Goal: Task Accomplishment & Management: Manage account settings

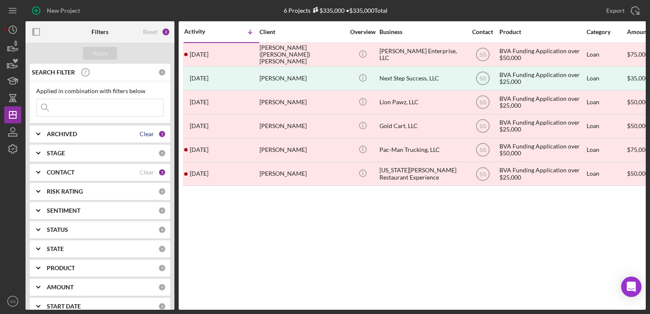
click at [147, 131] on div "Clear" at bounding box center [147, 134] width 14 height 7
click at [97, 137] on div "ARCHIVED" at bounding box center [102, 134] width 111 height 7
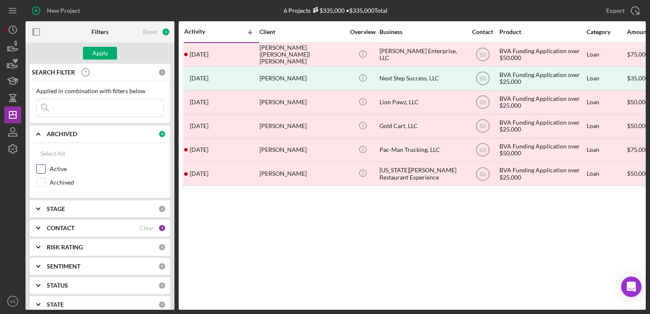
click at [62, 170] on label "Active" at bounding box center [107, 169] width 114 height 9
click at [45, 170] on input "Active" at bounding box center [41, 169] width 9 height 9
checkbox input "true"
click at [104, 54] on div "Apply" at bounding box center [100, 53] width 16 height 13
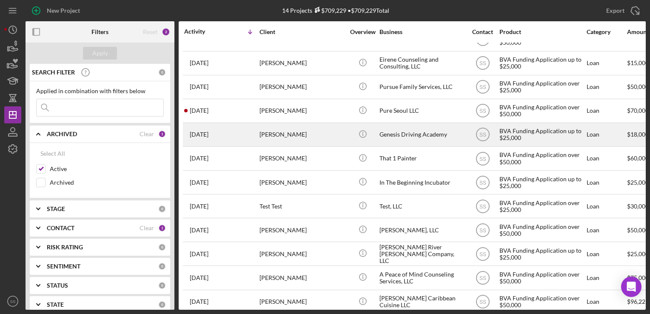
scroll to position [0, 11]
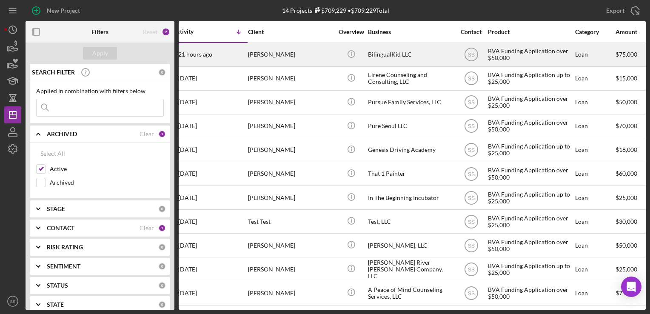
click at [289, 54] on div "[PERSON_NAME]" at bounding box center [290, 54] width 85 height 23
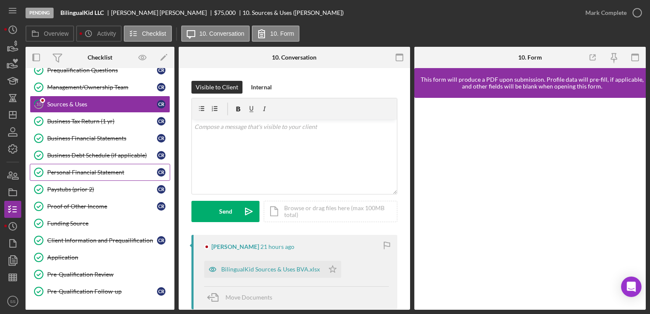
scroll to position [67, 0]
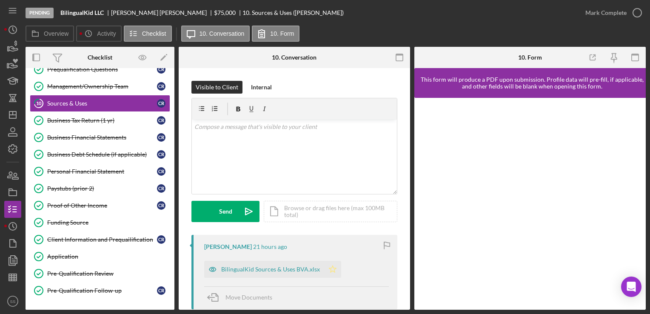
click at [338, 269] on icon "Icon/Star" at bounding box center [332, 269] width 17 height 17
click at [627, 10] on icon "button" at bounding box center [637, 12] width 21 height 21
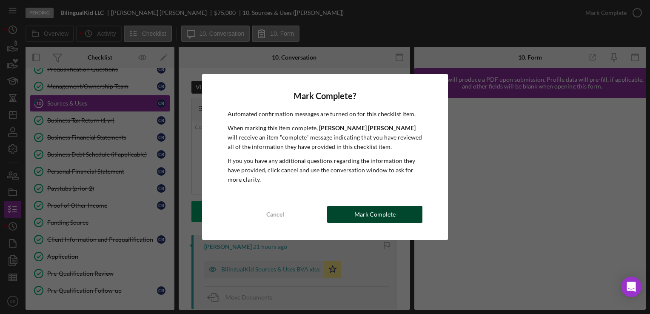
click at [383, 214] on div "Mark Complete" at bounding box center [374, 214] width 41 height 17
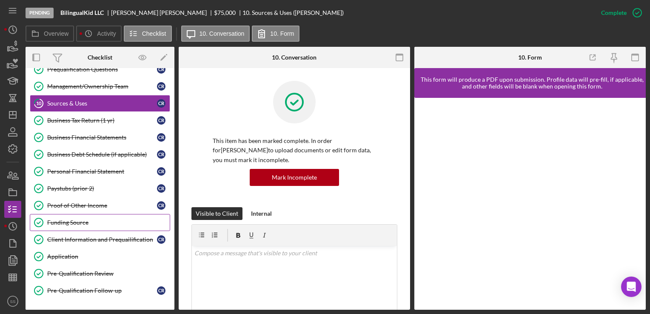
scroll to position [196, 0]
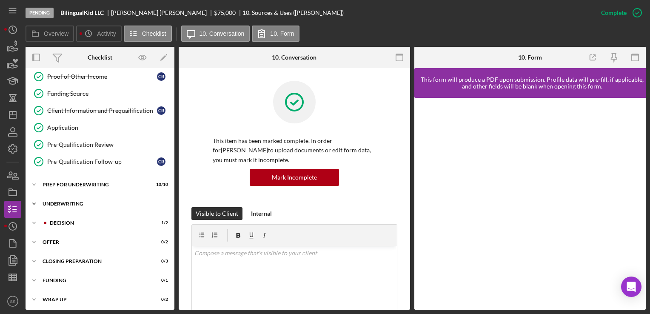
click at [82, 204] on div "Icon/Expander Underwriting 3 / 3" at bounding box center [100, 203] width 149 height 17
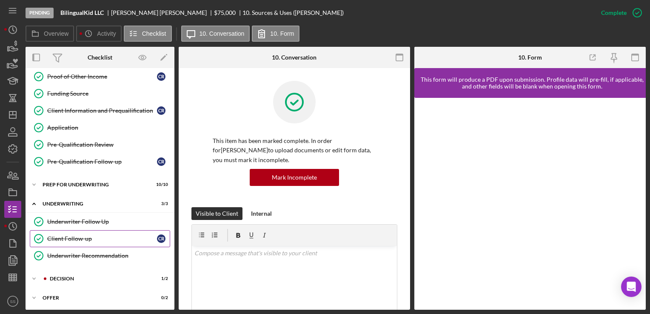
scroll to position [251, 0]
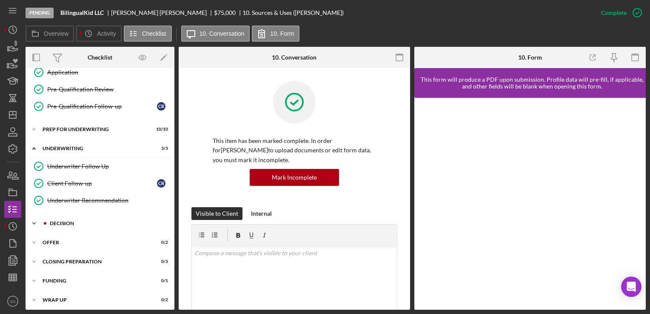
click at [82, 217] on div "Icon/Expander Decision 1 / 2" at bounding box center [100, 223] width 149 height 17
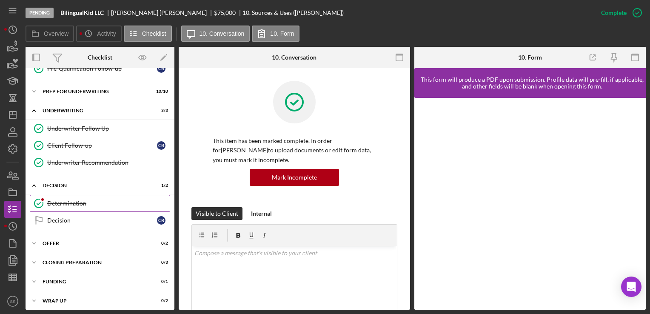
click at [84, 200] on div "Determination" at bounding box center [108, 203] width 123 height 7
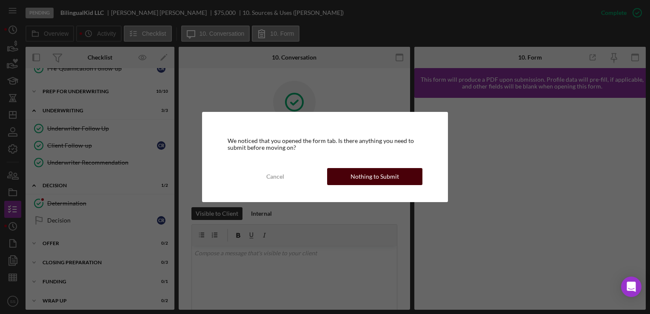
click at [365, 169] on div "Nothing to Submit" at bounding box center [375, 176] width 48 height 17
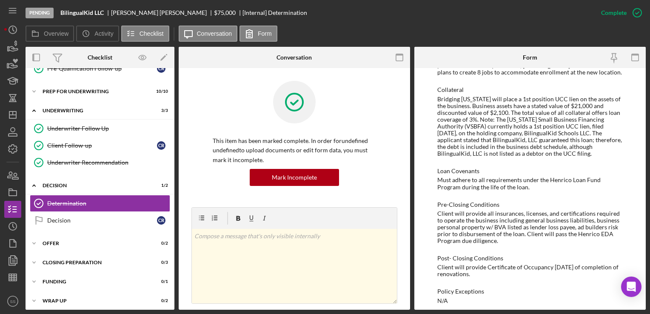
scroll to position [560, 0]
